Goal: Task Accomplishment & Management: Use online tool/utility

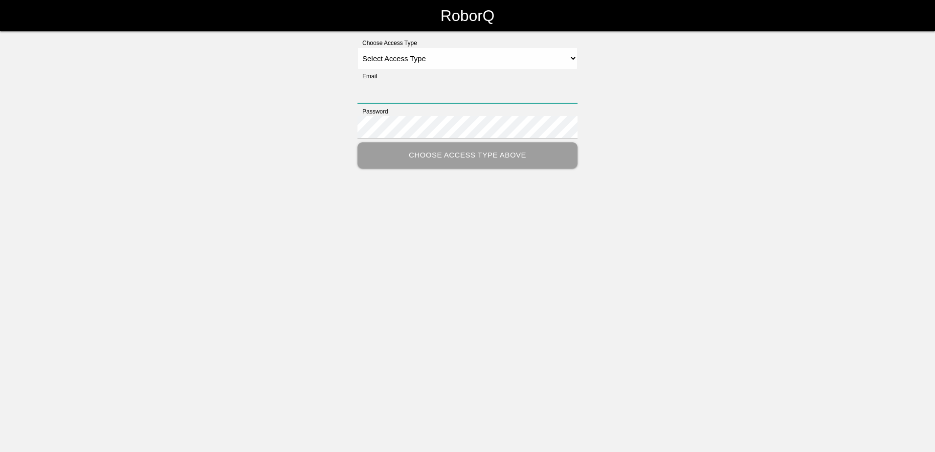
type input "[PERSON_NAME][EMAIL_ADDRESS][PERSON_NAME][DOMAIN_NAME]"
click at [468, 61] on select "Select Access Type Admin Customer Supervisor Worker" at bounding box center [468, 58] width 220 height 22
select select "Customer"
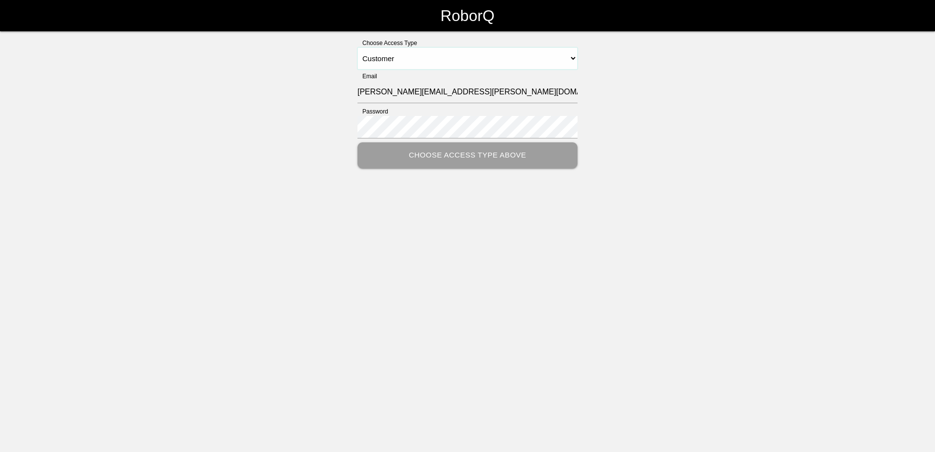
click at [358, 47] on select "Select Access Type Admin Customer Supervisor Worker" at bounding box center [468, 58] width 220 height 22
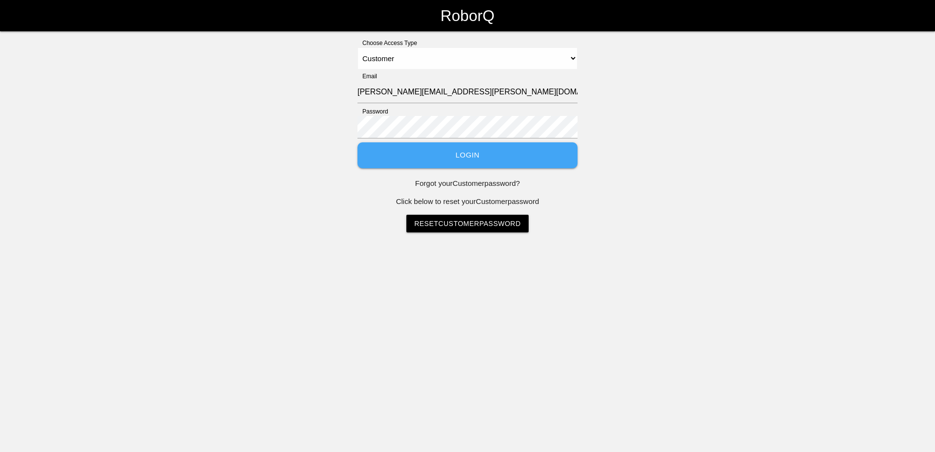
click at [490, 156] on button "Login" at bounding box center [468, 155] width 220 height 26
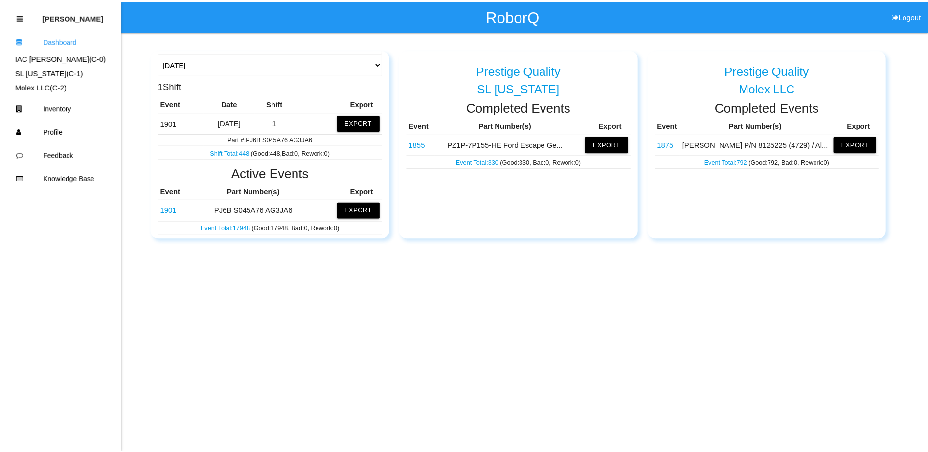
scroll to position [147, 0]
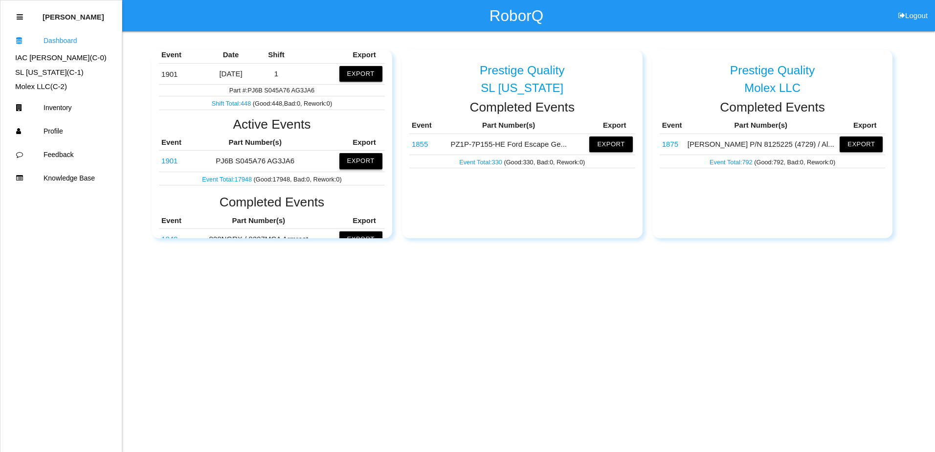
click at [349, 160] on button "Export" at bounding box center [361, 161] width 43 height 16
click at [343, 163] on button "Excel" at bounding box center [352, 161] width 18 height 8
click at [651, 287] on html "RoborQ Logout [PERSON_NAME] Dashboard IAC [PERSON_NAME] (C- 0 ) SL [US_STATE] (…" at bounding box center [467, 143] width 935 height 287
click at [223, 180] on link "Event Total: 17948" at bounding box center [227, 179] width 51 height 7
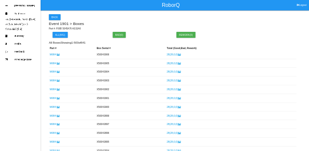
scroll to position [2691, 0]
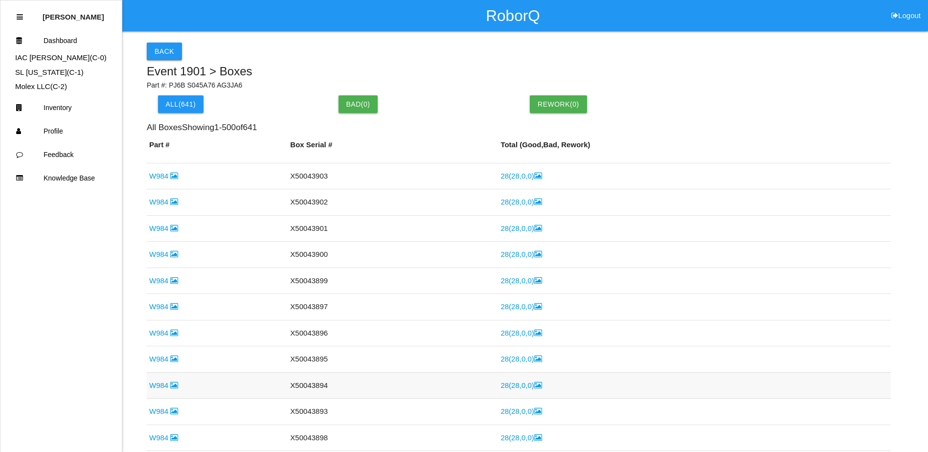
click at [165, 384] on link "W984" at bounding box center [163, 385] width 29 height 8
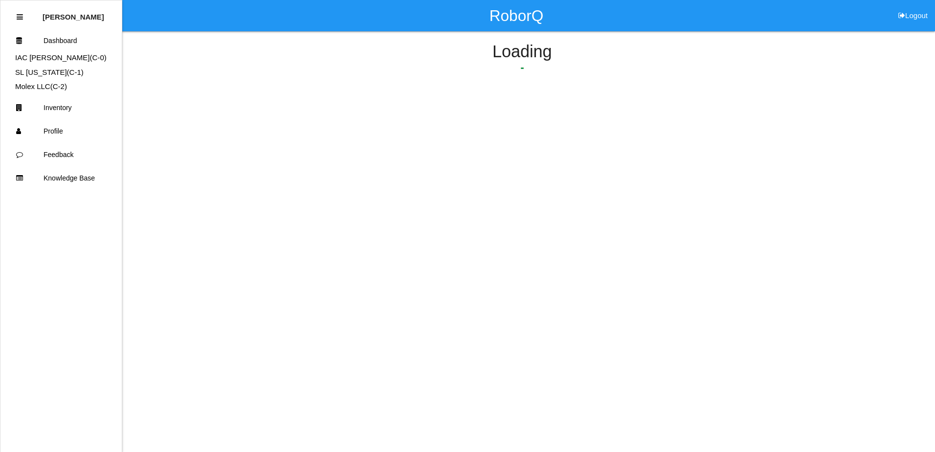
click at [165, 144] on html "RoborQ Logout [PERSON_NAME] Dashboard IAC [PERSON_NAME] (C- 0 ) SL [US_STATE] (…" at bounding box center [467, 72] width 935 height 144
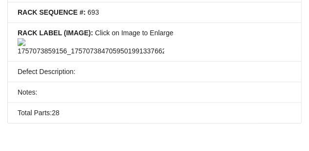
scroll to position [212, 0]
